Goal: Find specific page/section: Find specific page/section

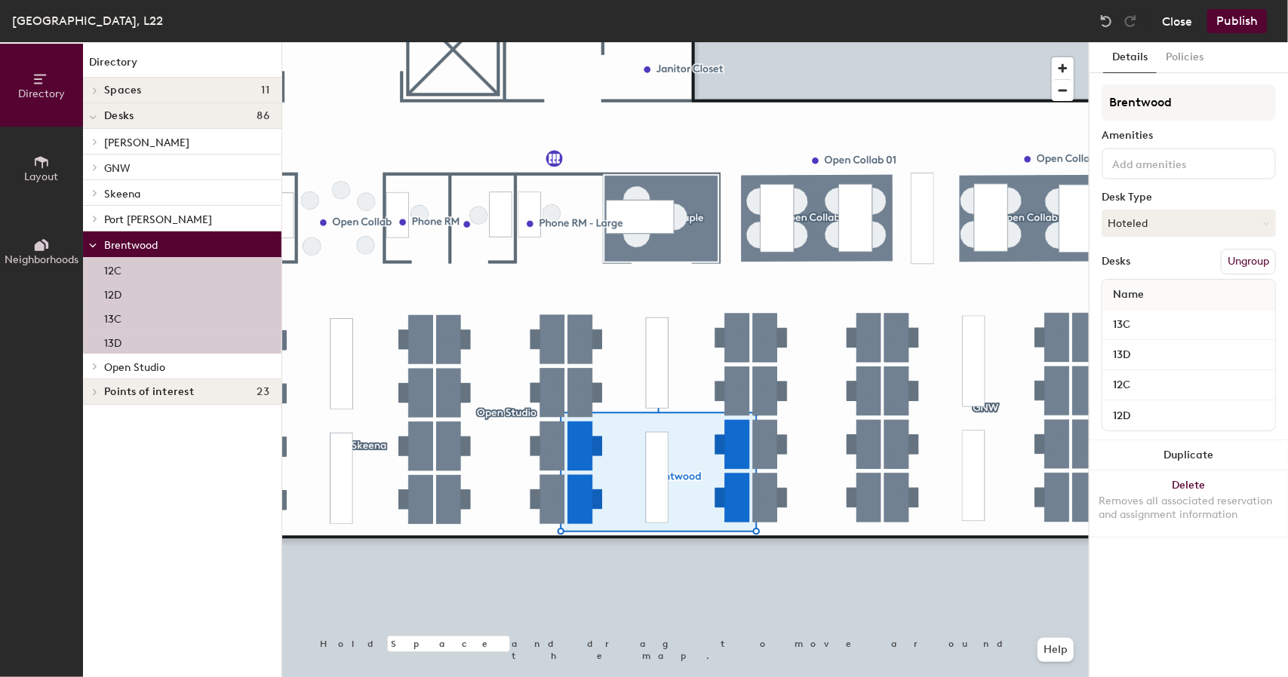
click at [1173, 18] on button "Close" at bounding box center [1177, 21] width 30 height 24
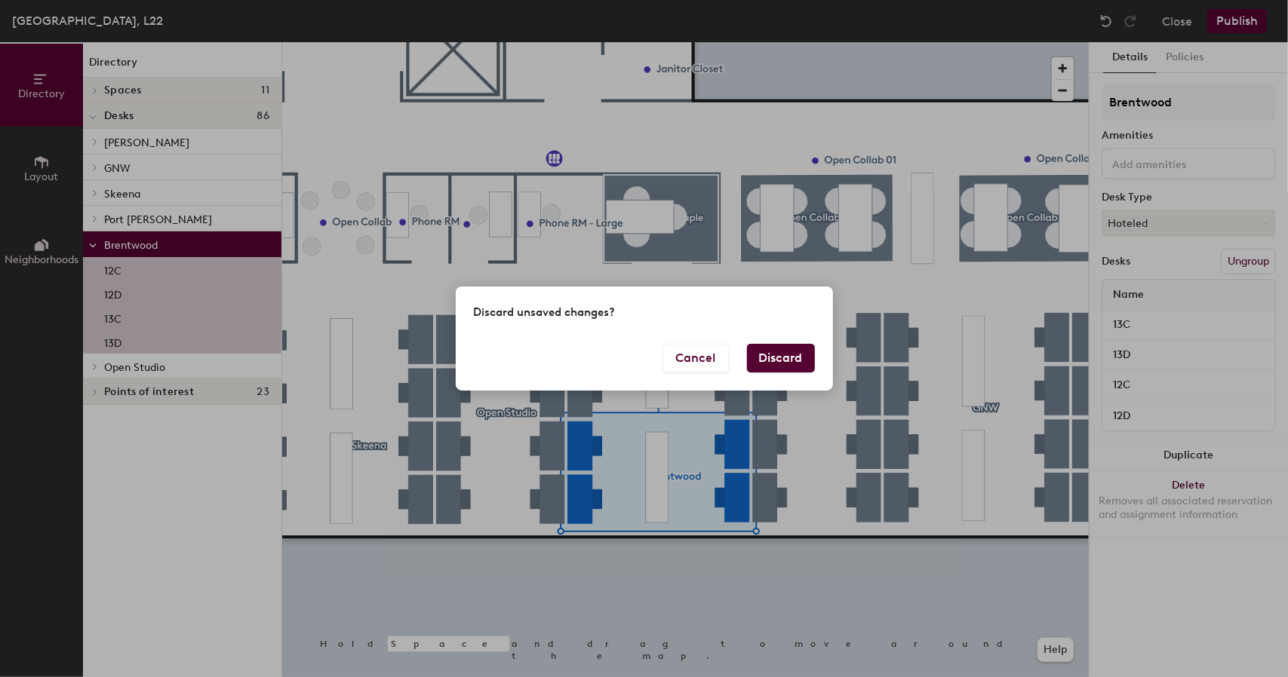
click at [792, 355] on button "Discard" at bounding box center [781, 358] width 68 height 29
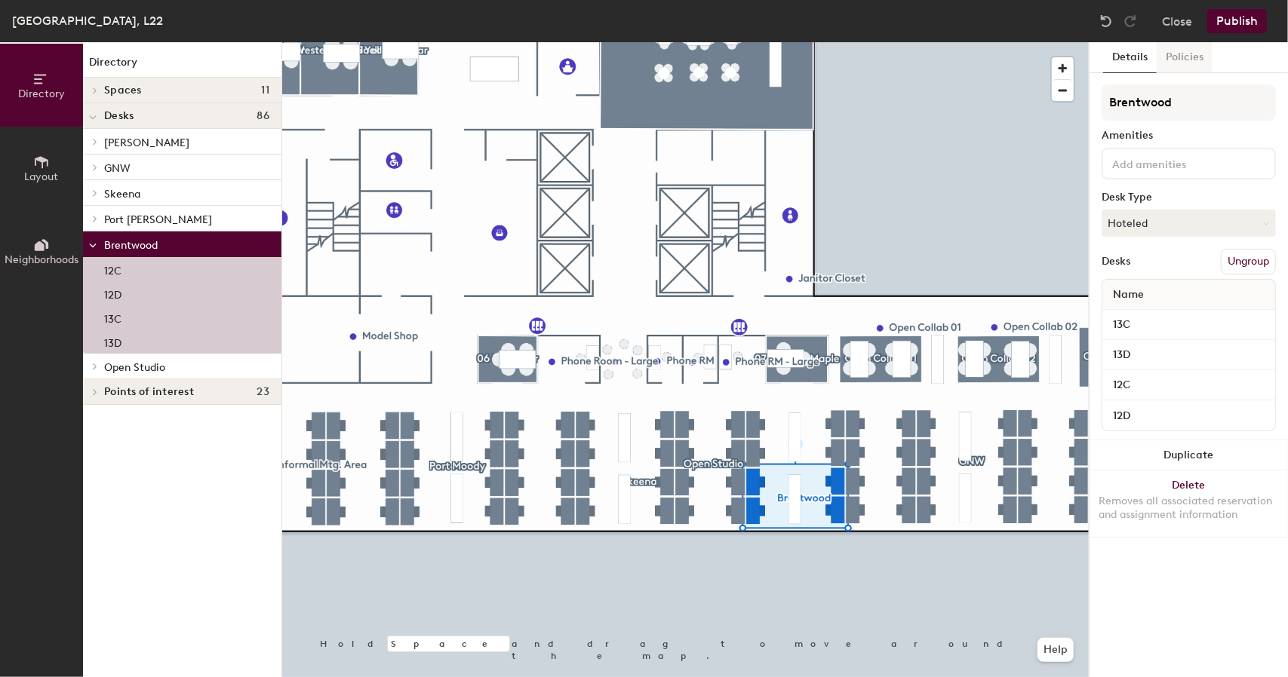
click at [1184, 59] on button "Policies" at bounding box center [1184, 57] width 56 height 31
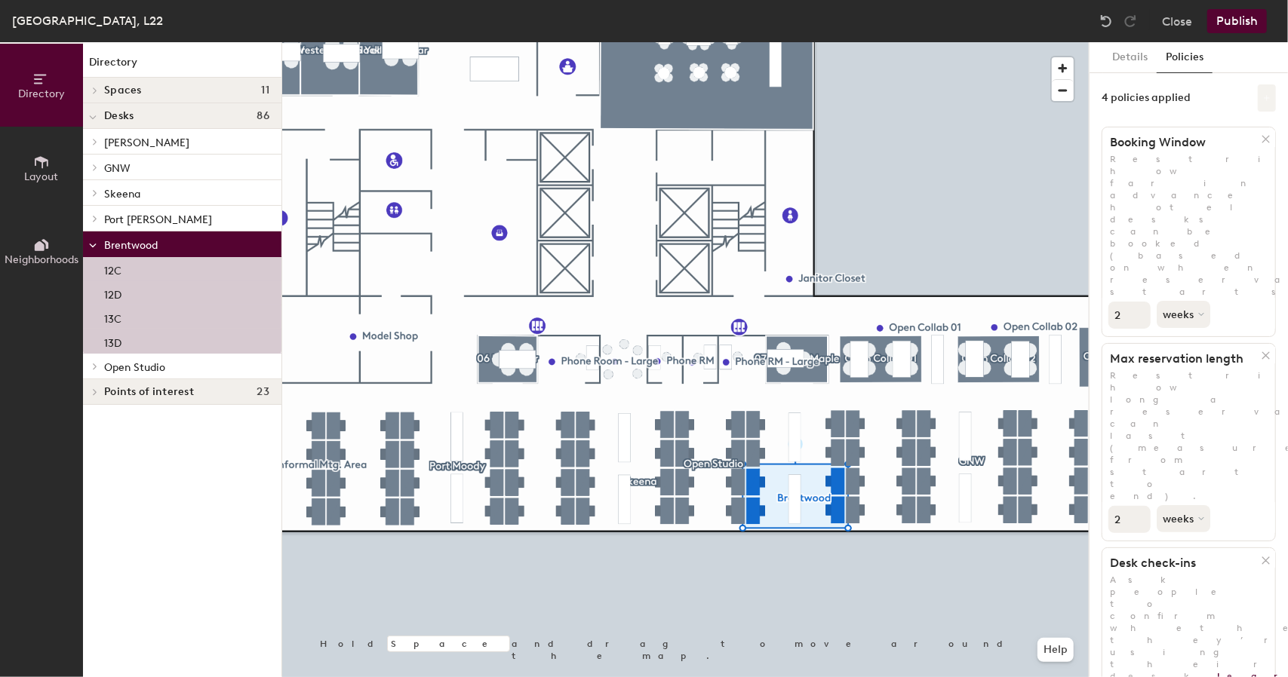
click at [1257, 102] on button at bounding box center [1266, 97] width 18 height 27
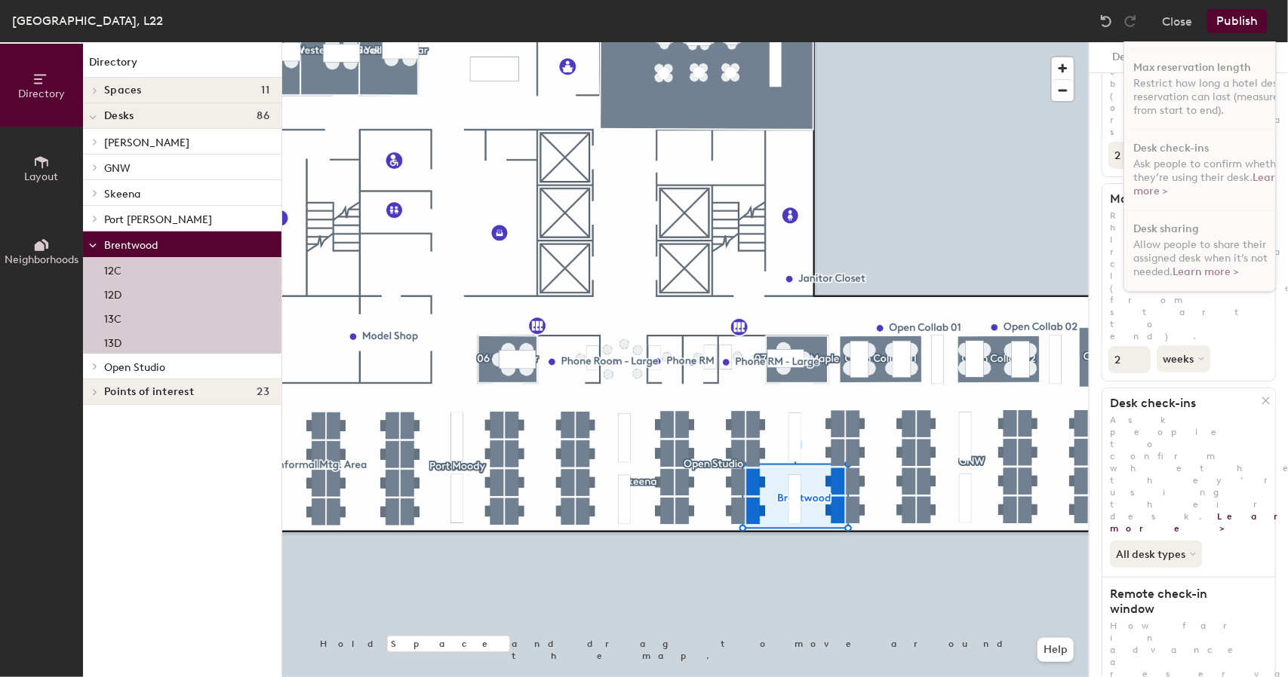
scroll to position [198, 0]
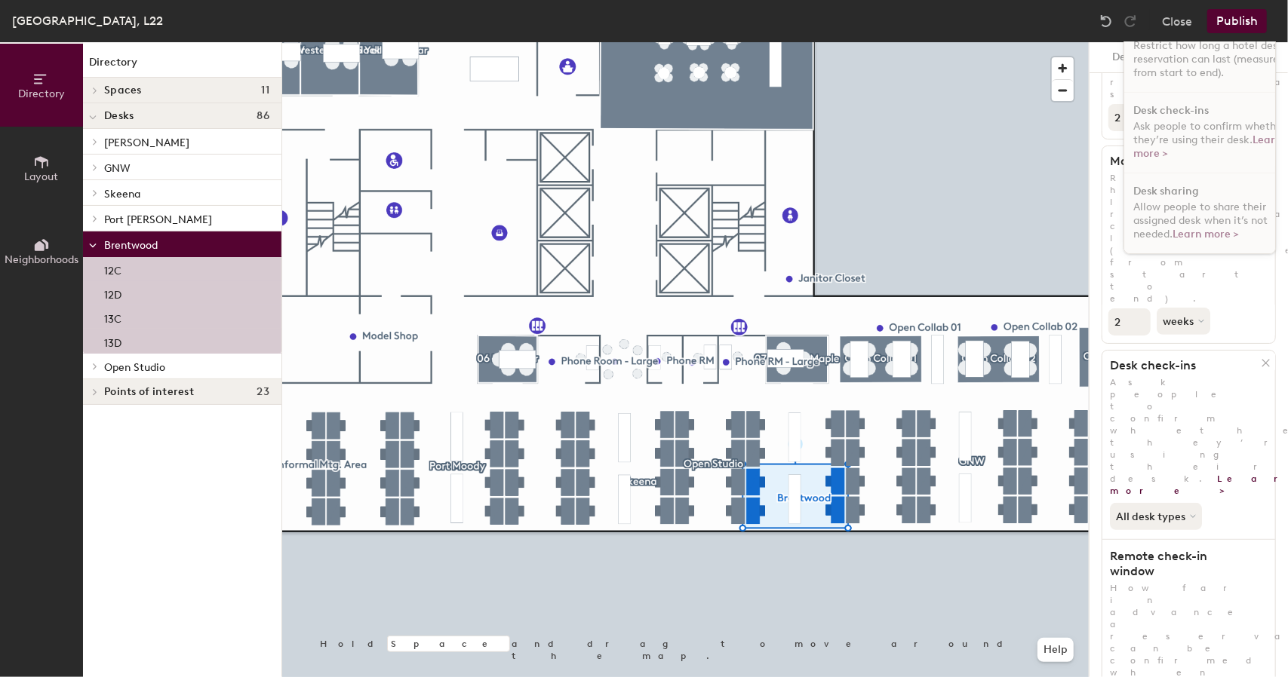
click at [1271, 339] on div "Details Policies 4 policies applied Booking Window Restrict how far in advance …" at bounding box center [1188, 359] width 198 height 635
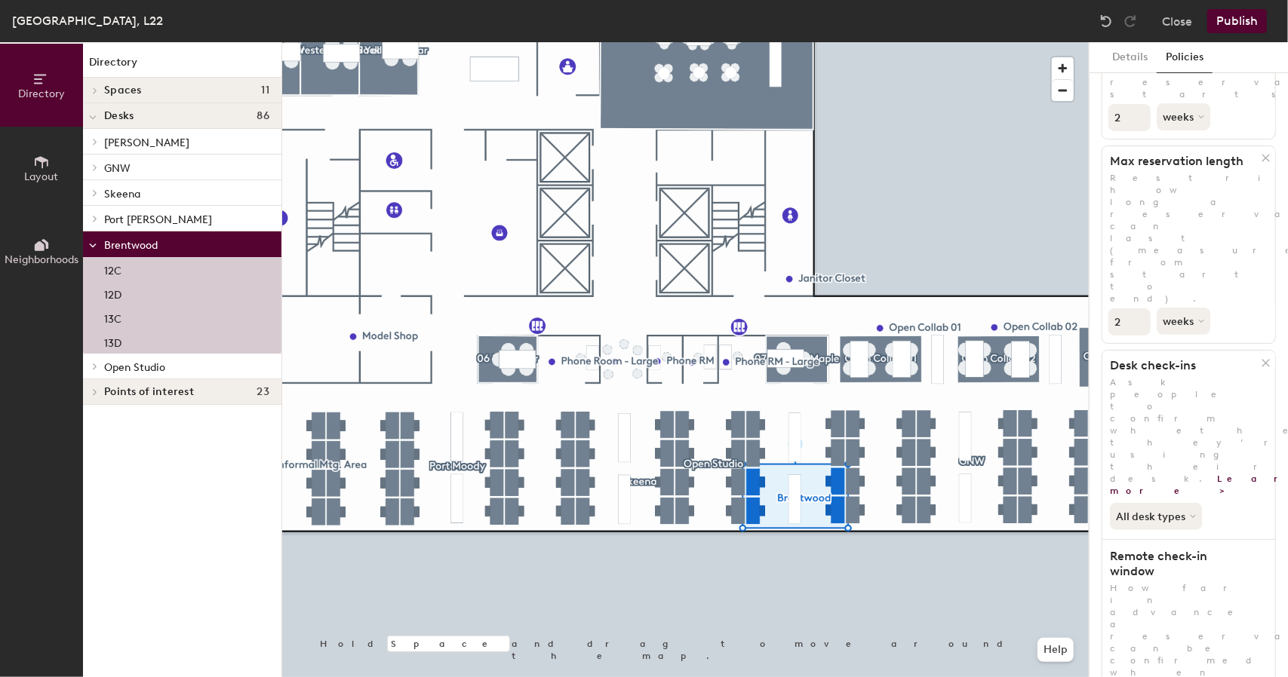
scroll to position [0, 0]
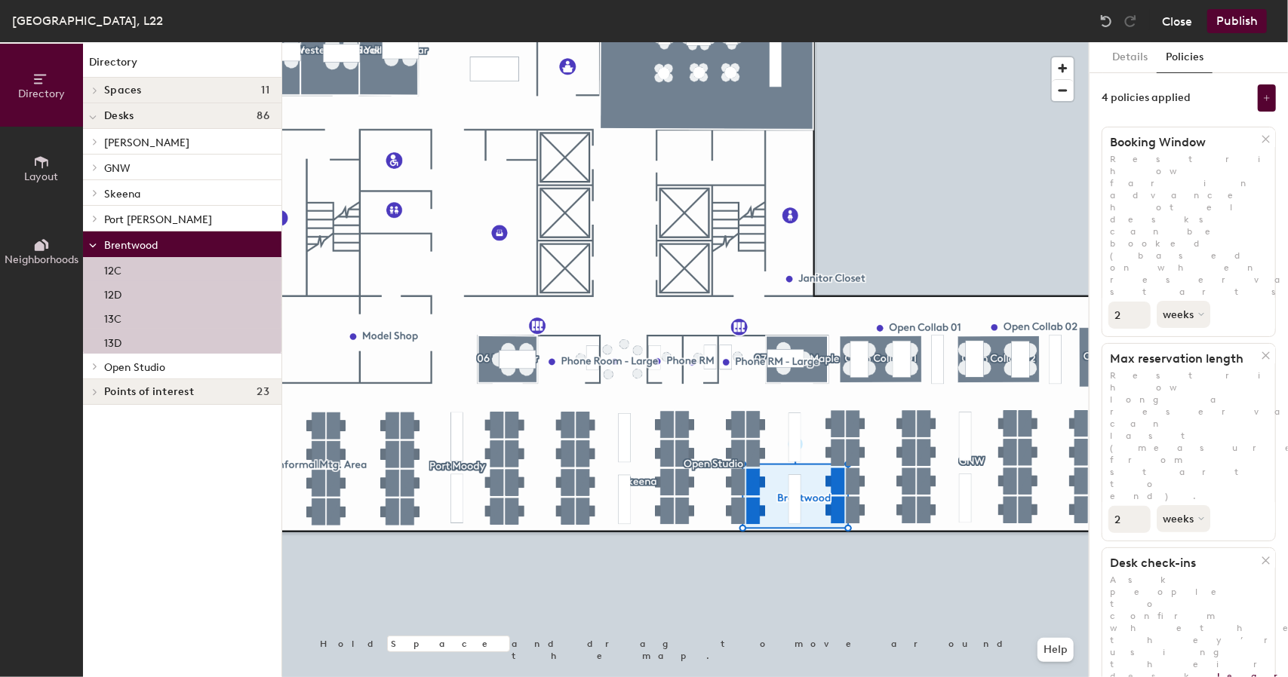
click at [1175, 22] on button "Close" at bounding box center [1177, 21] width 30 height 24
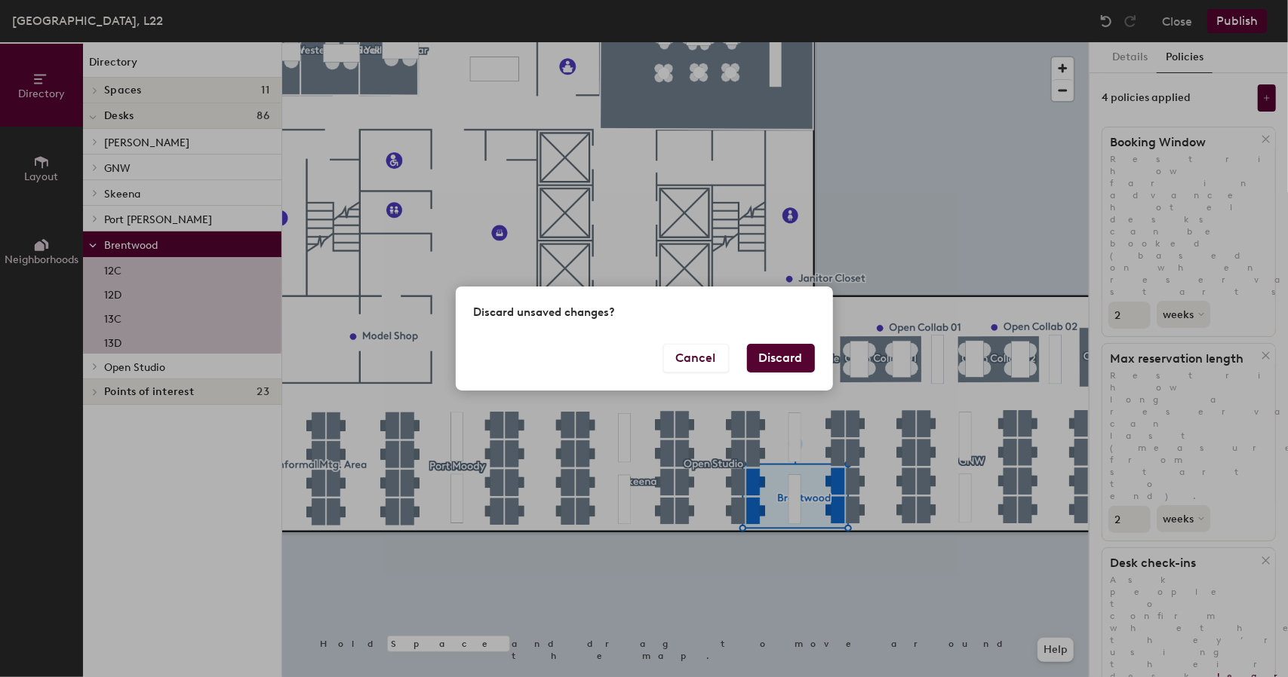
click at [788, 356] on button "Discard" at bounding box center [781, 358] width 68 height 29
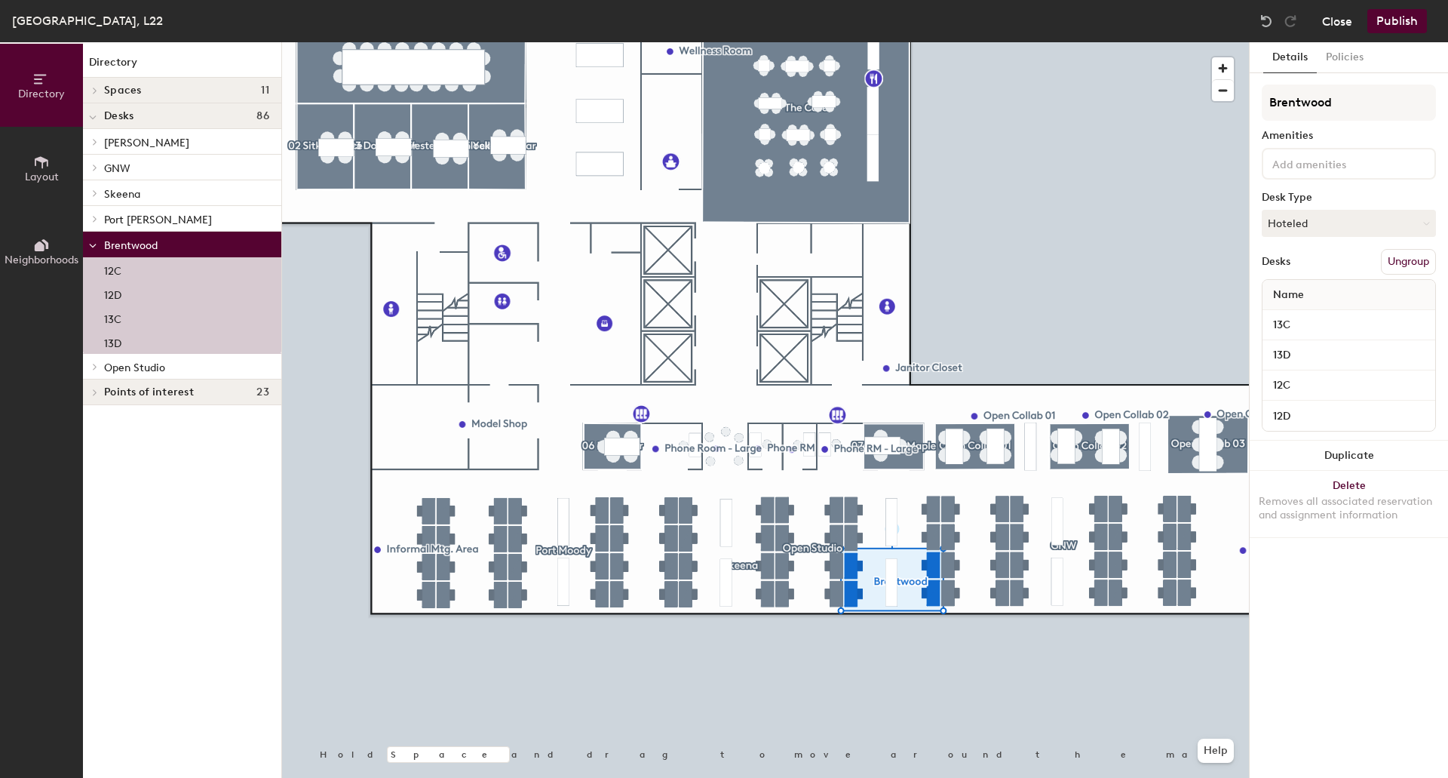
click at [1344, 22] on button "Close" at bounding box center [1337, 21] width 30 height 24
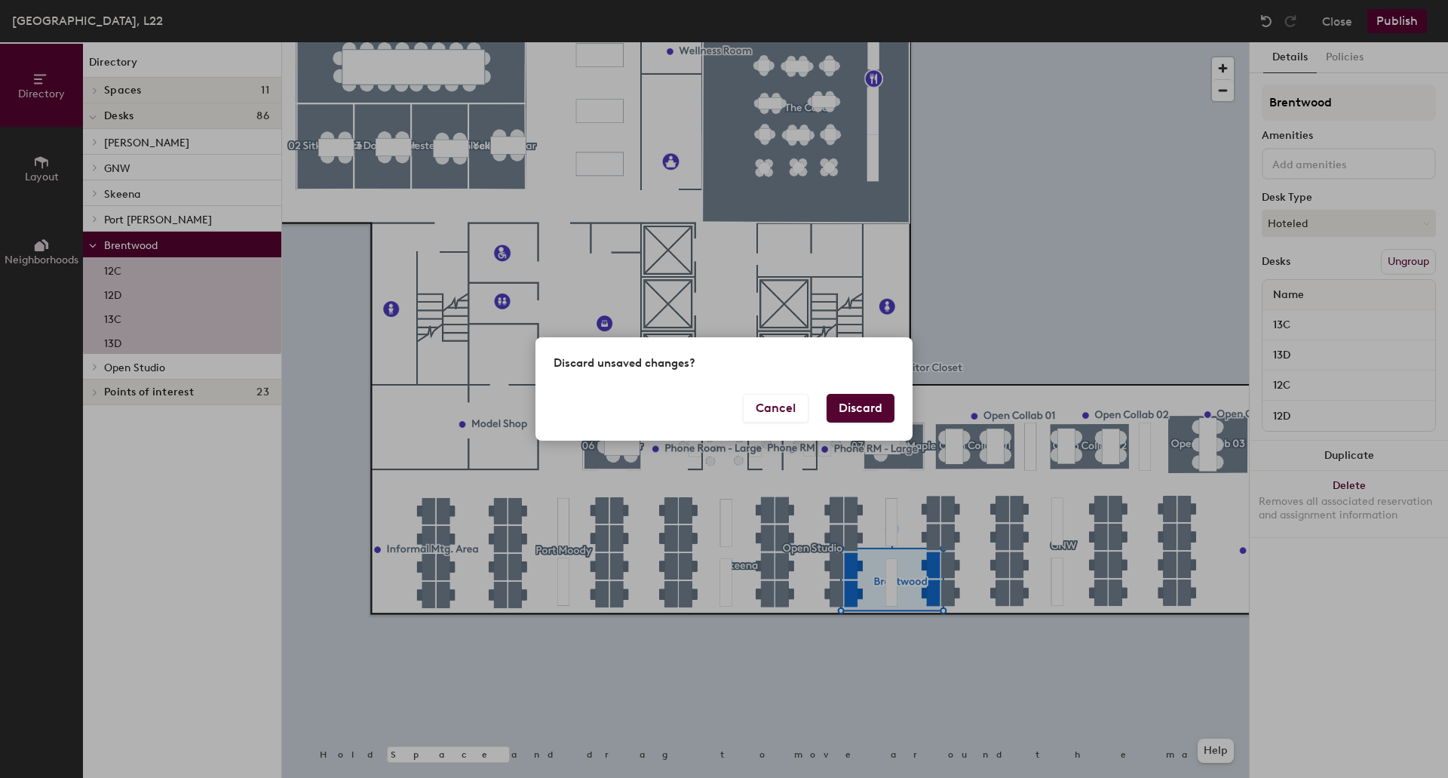
click at [867, 409] on button "Discard" at bounding box center [861, 408] width 68 height 29
